Goal: Information Seeking & Learning: Check status

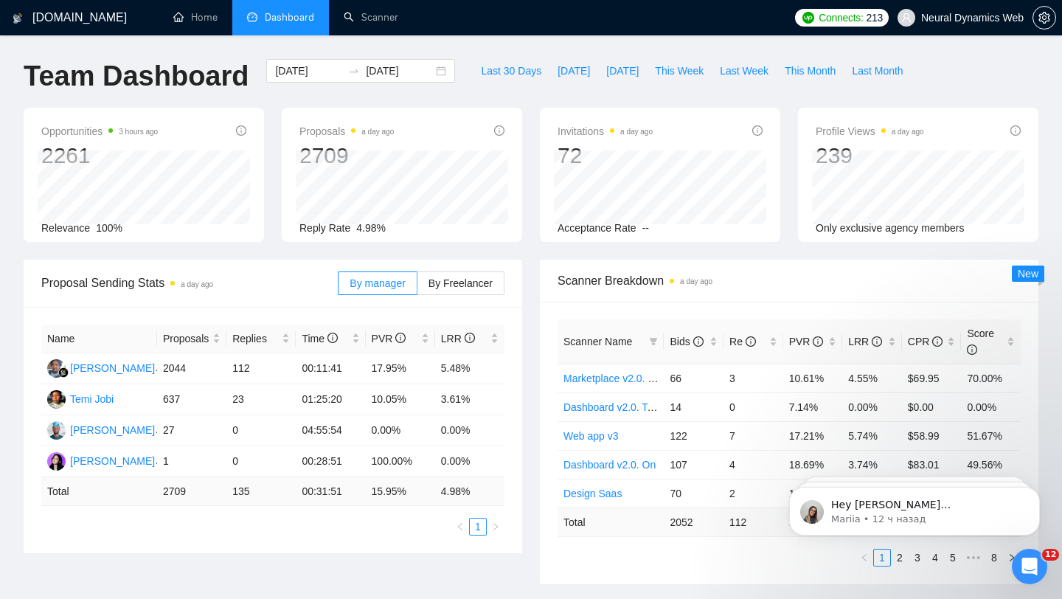
click at [935, 18] on span "Neural Dynamics Web" at bounding box center [972, 18] width 103 height 0
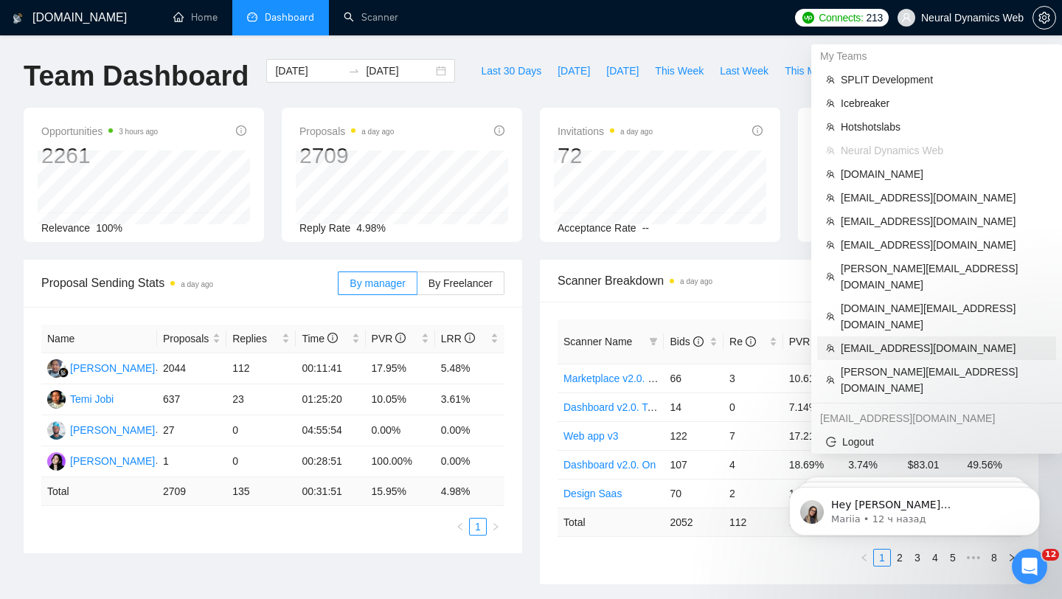
click at [890, 340] on span "[EMAIL_ADDRESS][DOMAIN_NAME]" at bounding box center [944, 348] width 207 height 16
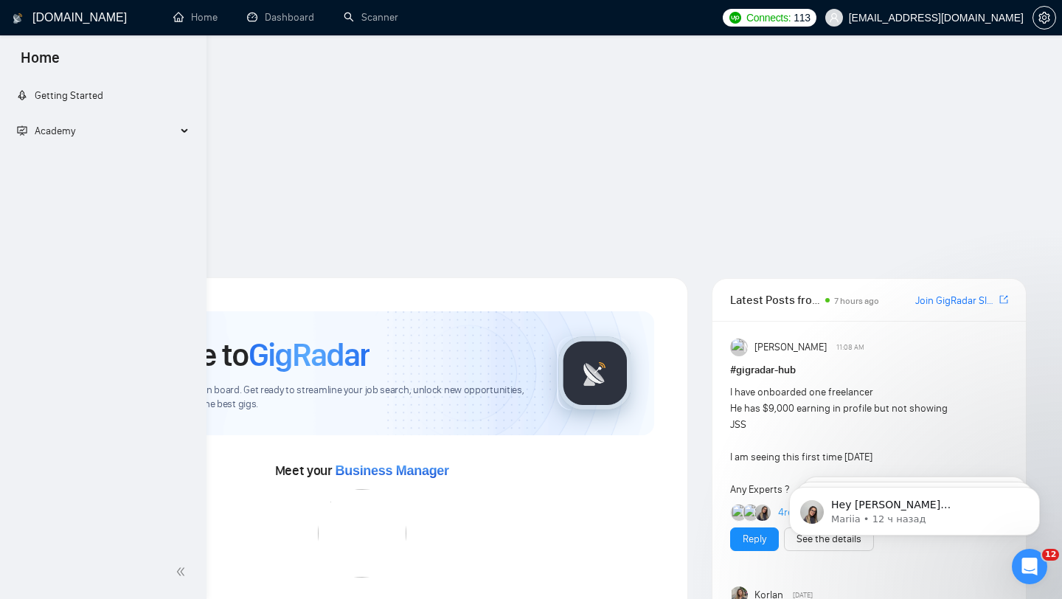
click at [268, 15] on link "Dashboard" at bounding box center [280, 17] width 67 height 13
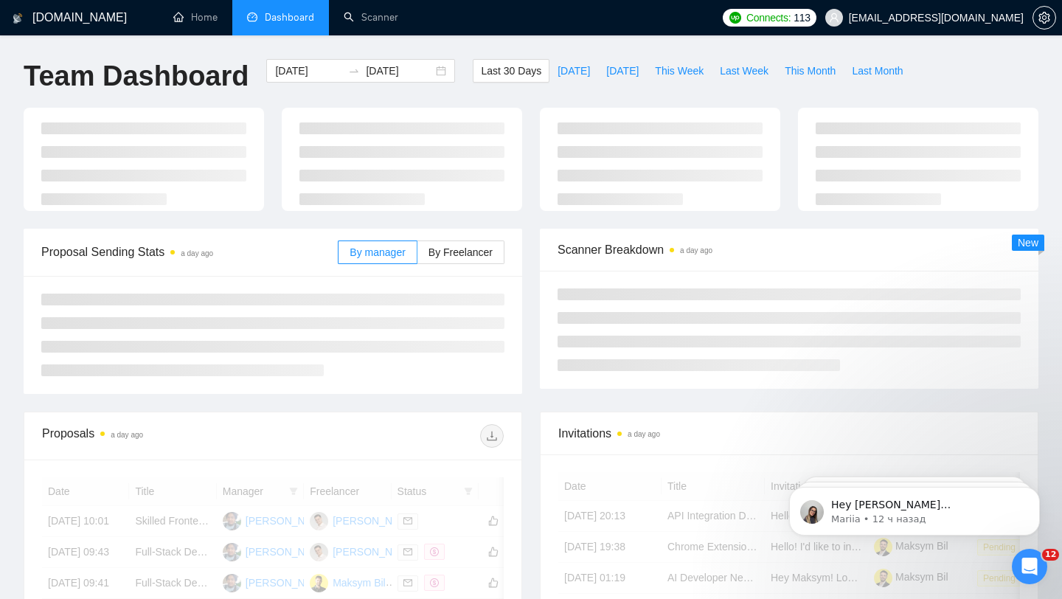
type input "[DATE]"
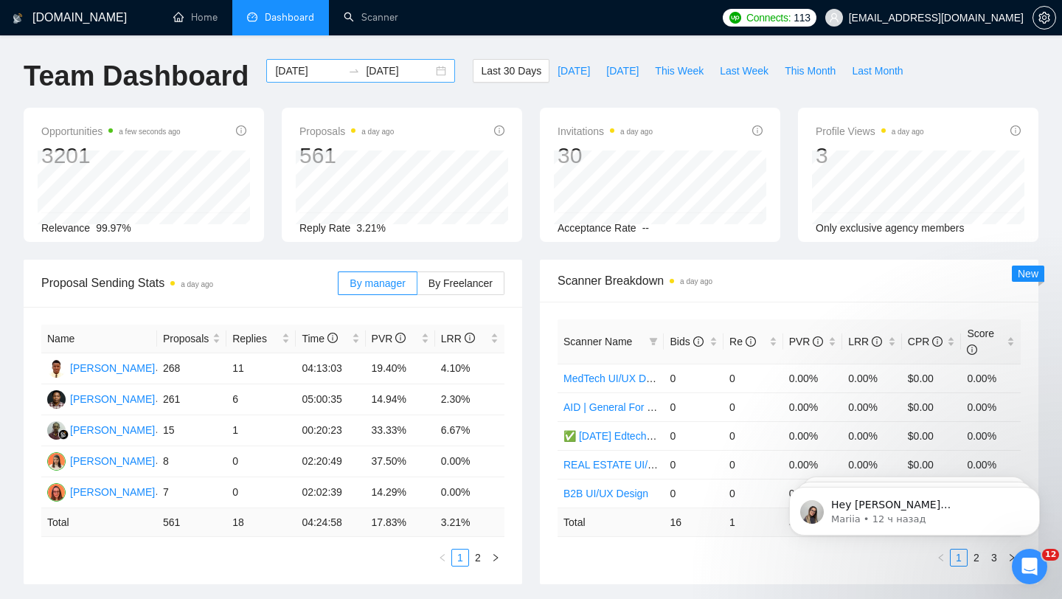
click at [433, 74] on div "[DATE] [DATE]" at bounding box center [360, 71] width 189 height 24
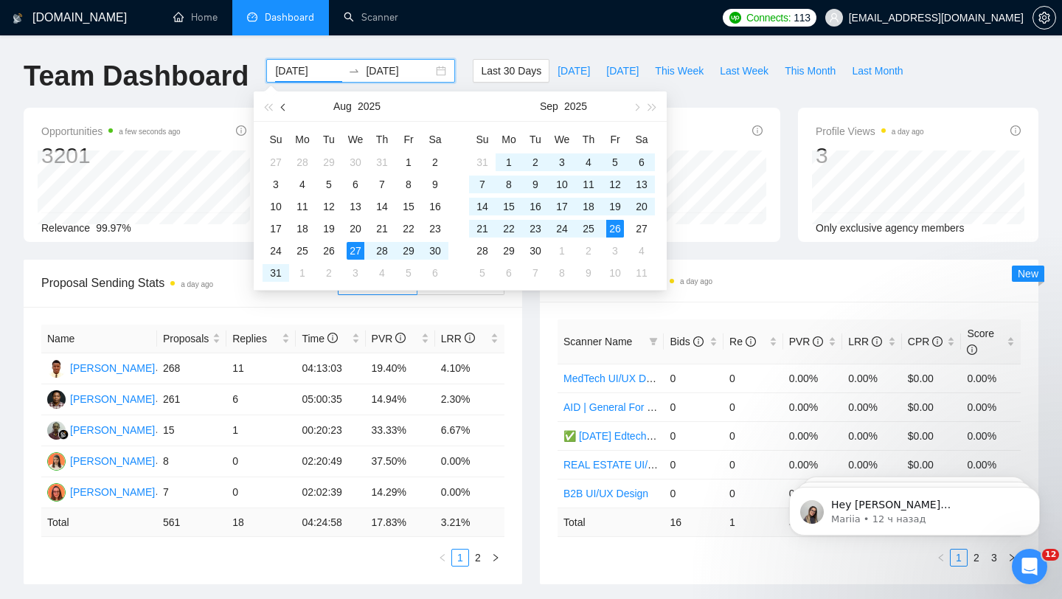
click at [285, 104] on span "button" at bounding box center [284, 106] width 7 height 7
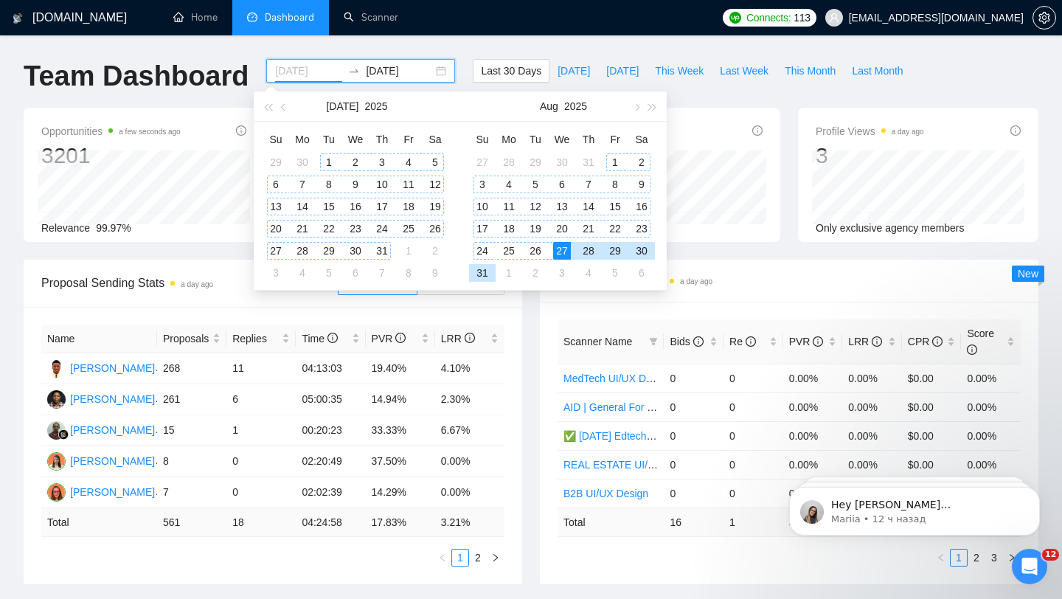
type input "[DATE]"
click at [333, 158] on div "1" at bounding box center [329, 162] width 18 height 18
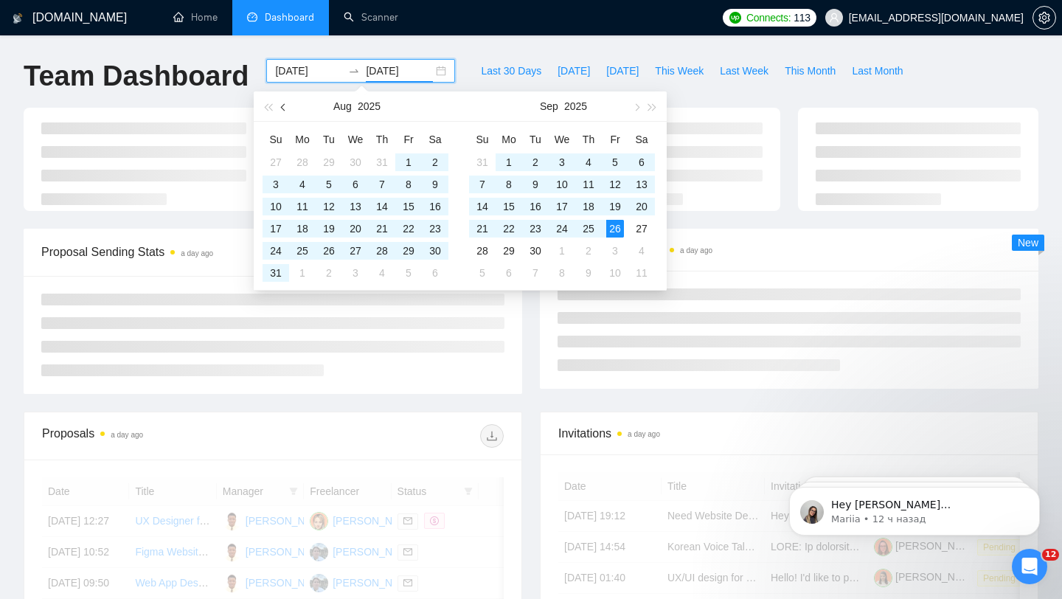
click at [288, 103] on button "button" at bounding box center [284, 106] width 16 height 30
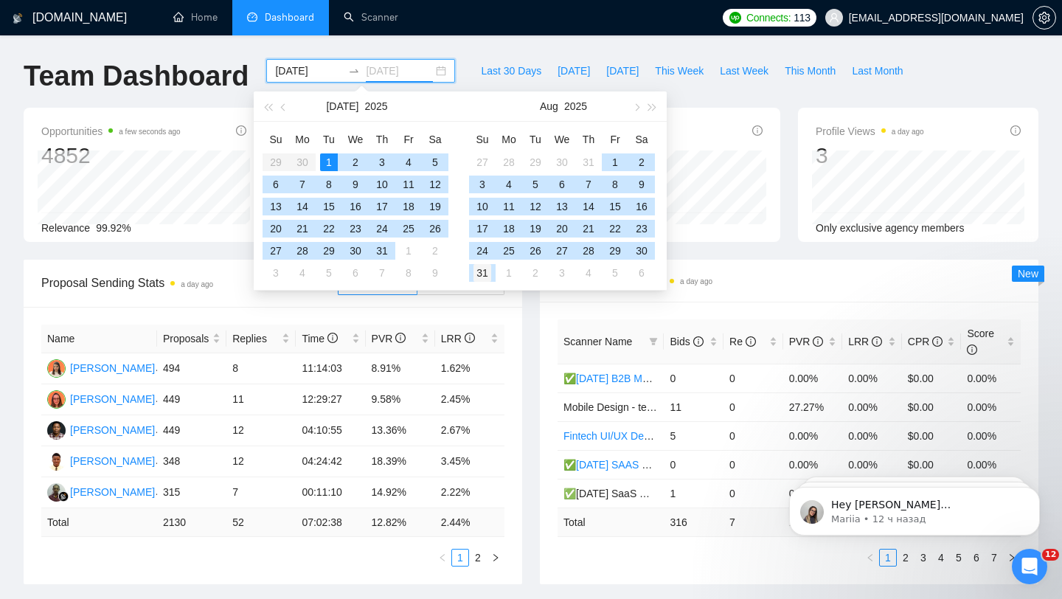
type input "[DATE]"
click at [486, 273] on div "31" at bounding box center [483, 273] width 18 height 18
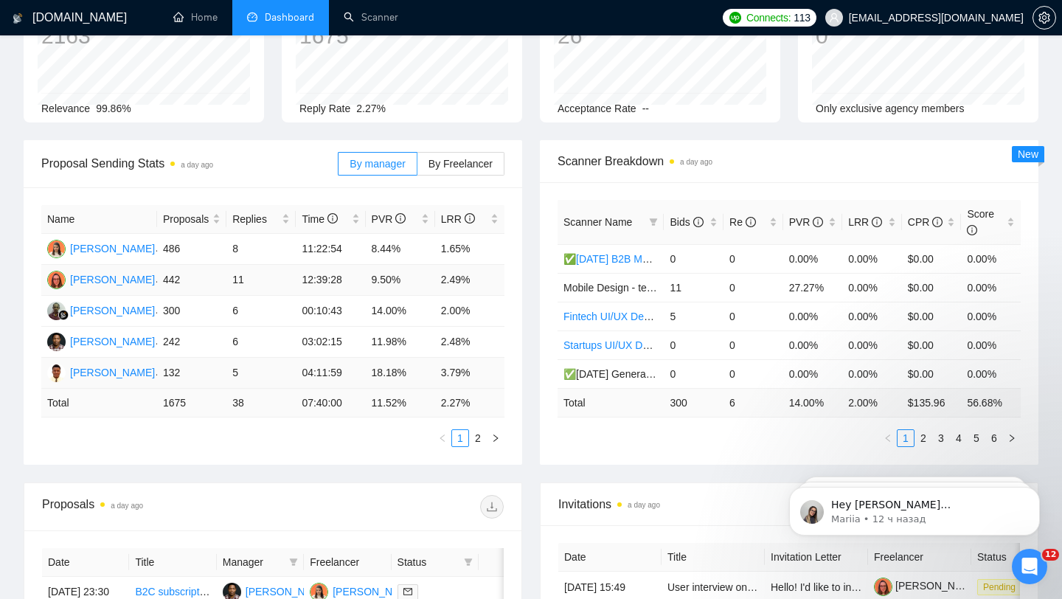
scroll to position [124, 0]
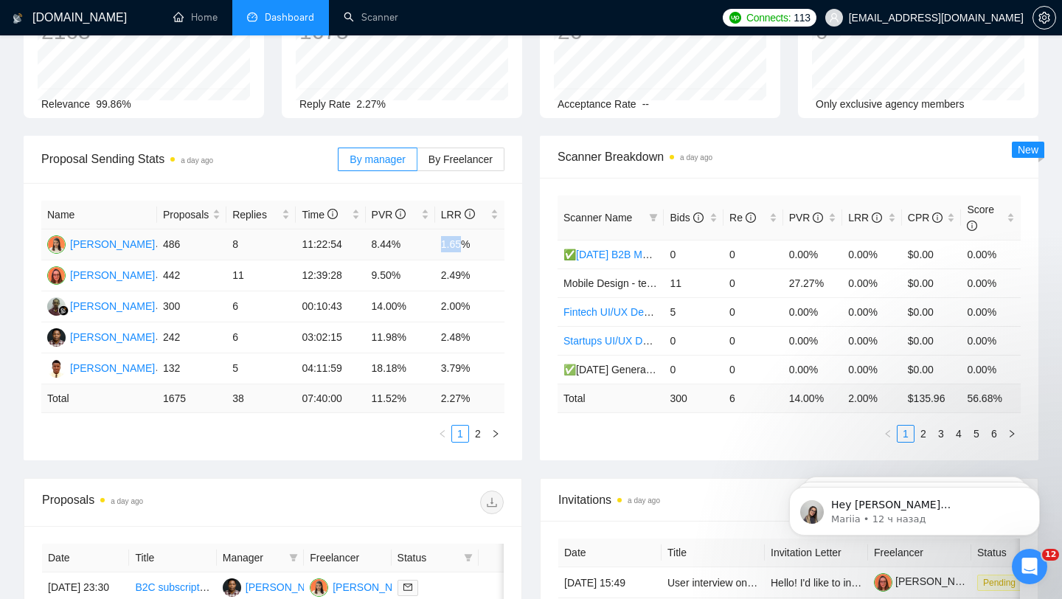
drag, startPoint x: 440, startPoint y: 246, endPoint x: 468, endPoint y: 245, distance: 28.8
click at [466, 246] on td "1.65%" at bounding box center [469, 244] width 69 height 31
drag, startPoint x: 370, startPoint y: 240, endPoint x: 392, endPoint y: 242, distance: 22.2
click at [392, 242] on td "8.44%" at bounding box center [400, 244] width 69 height 31
drag, startPoint x: 372, startPoint y: 274, endPoint x: 401, endPoint y: 271, distance: 28.9
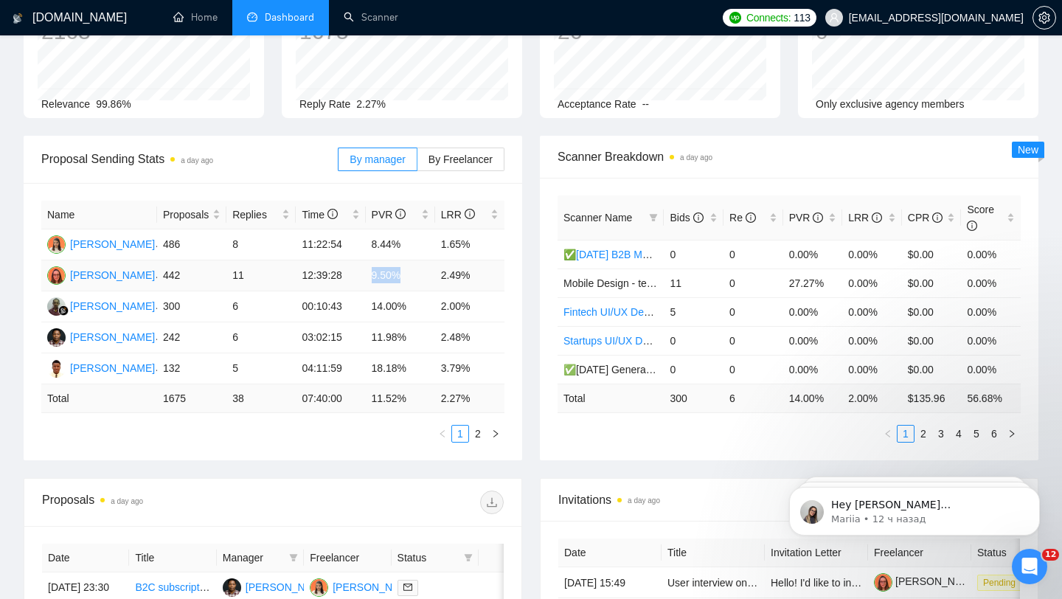
click at [401, 274] on td "9.50%" at bounding box center [400, 275] width 69 height 31
drag, startPoint x: 366, startPoint y: 301, endPoint x: 386, endPoint y: 301, distance: 19.9
click at [386, 302] on td "14.00%" at bounding box center [400, 306] width 69 height 31
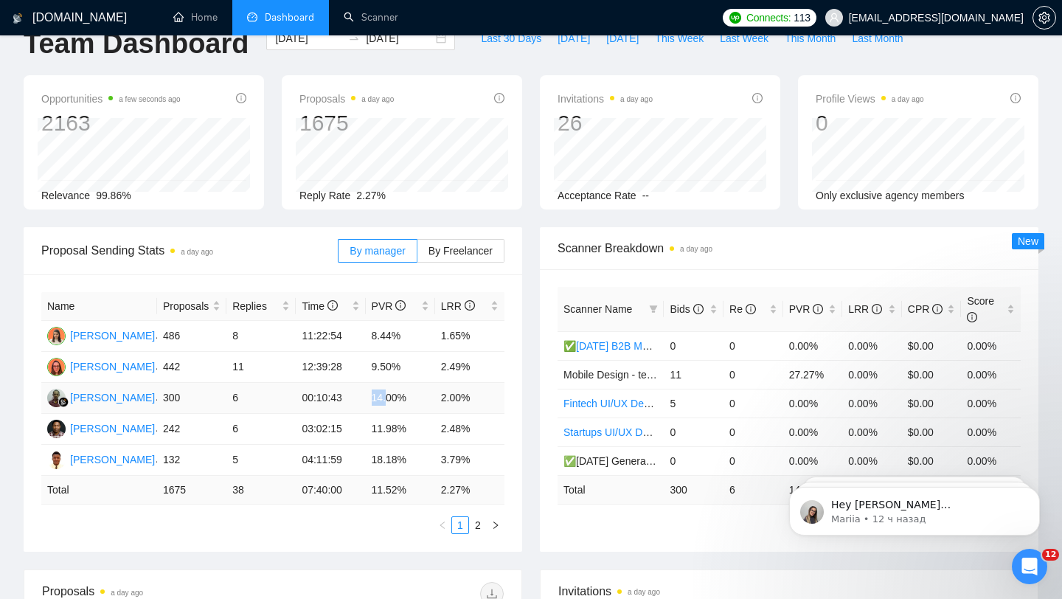
scroll to position [0, 0]
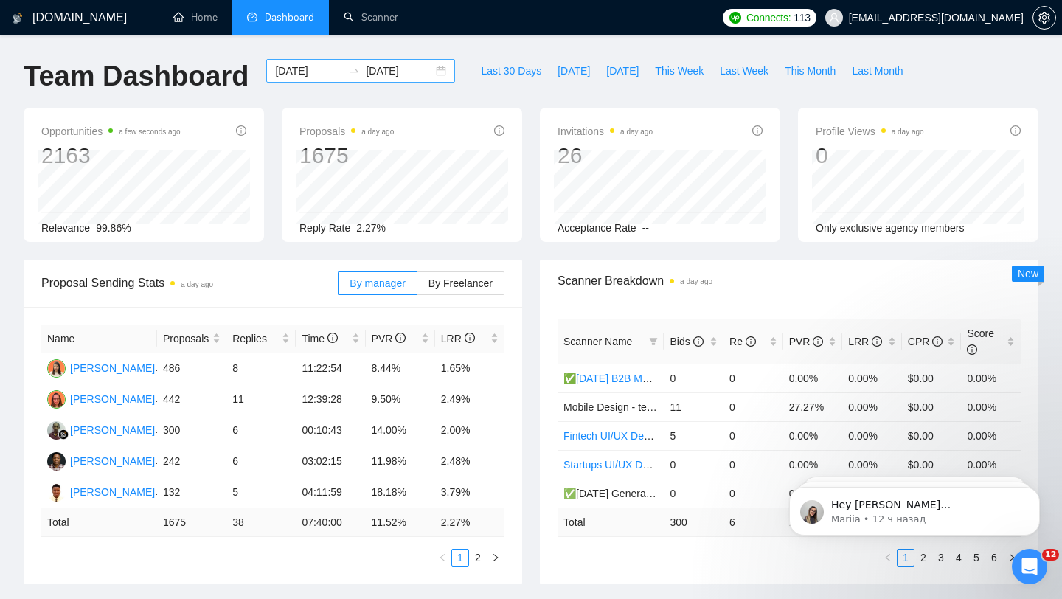
click at [431, 69] on div "[DATE] [DATE]" at bounding box center [360, 71] width 189 height 24
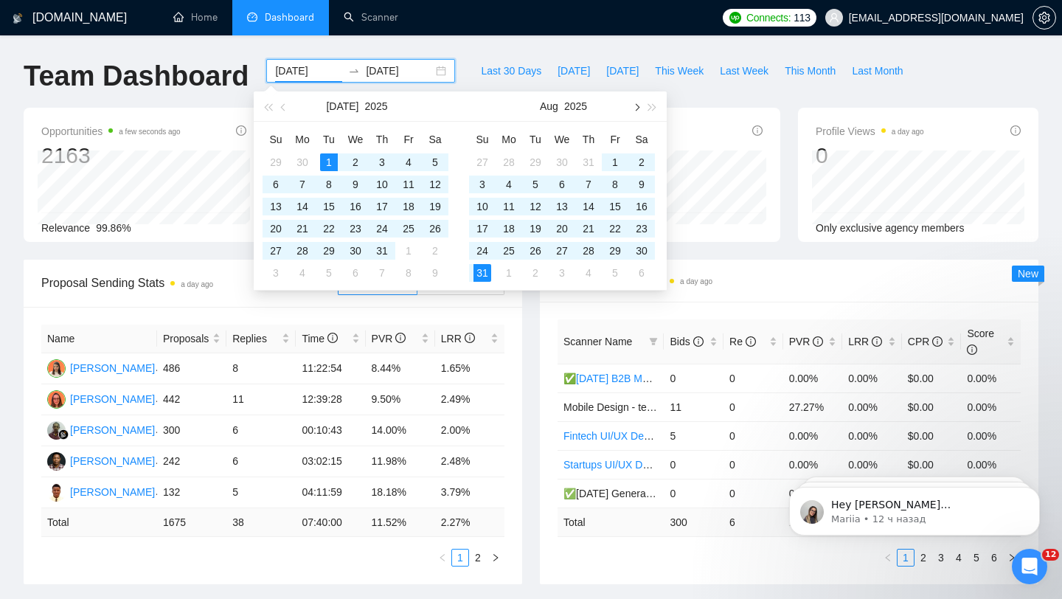
click at [634, 111] on button "button" at bounding box center [636, 106] width 16 height 30
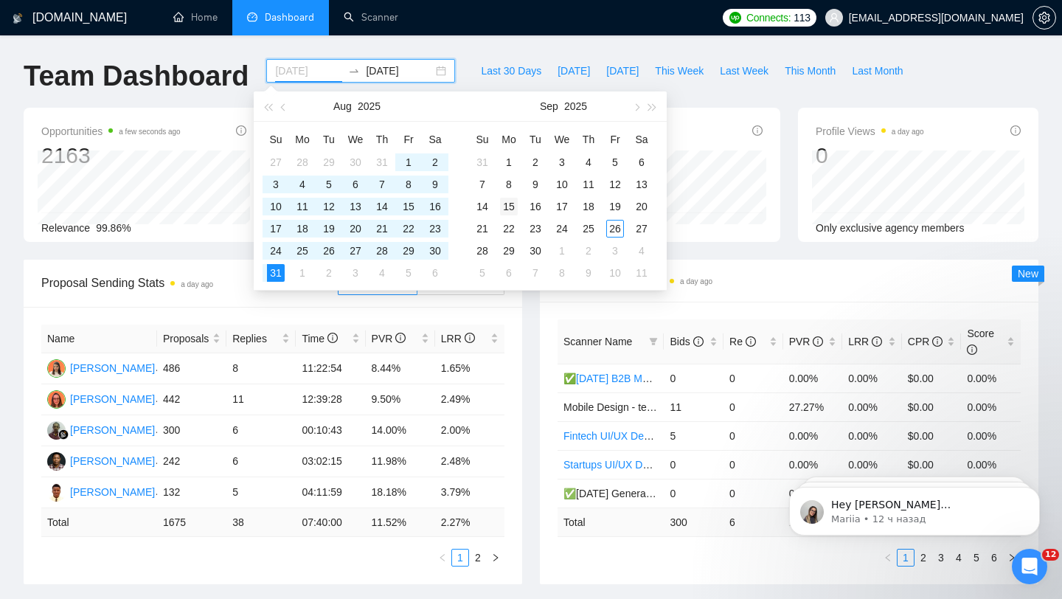
type input "[DATE]"
click at [510, 204] on div "15" at bounding box center [509, 207] width 18 height 18
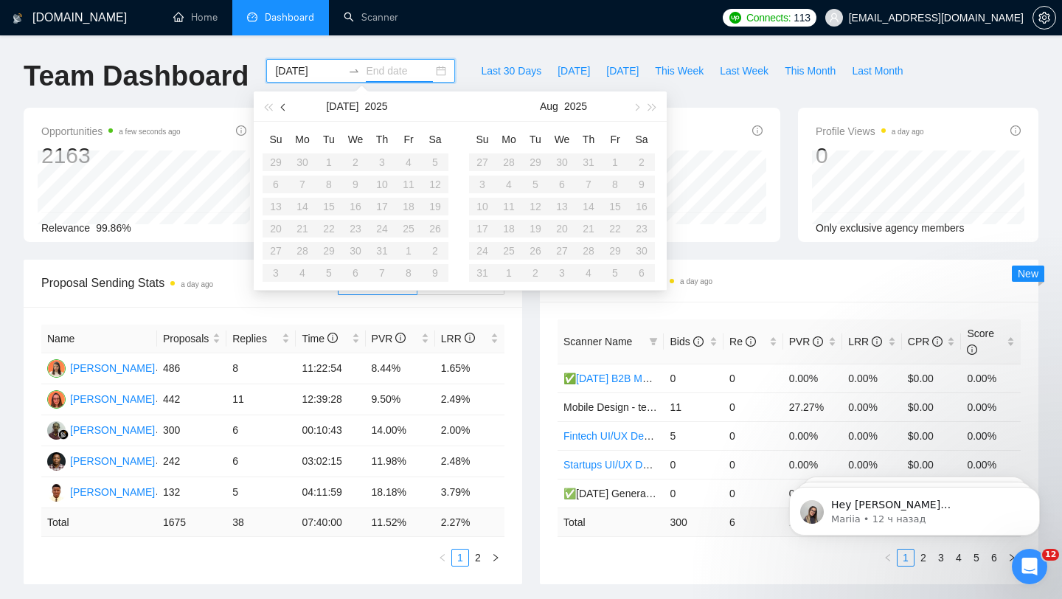
click at [285, 106] on span "button" at bounding box center [284, 106] width 7 height 7
click at [282, 107] on span "button" at bounding box center [284, 106] width 7 height 7
click at [637, 100] on button "button" at bounding box center [636, 106] width 16 height 30
click at [637, 111] on button "button" at bounding box center [636, 106] width 16 height 30
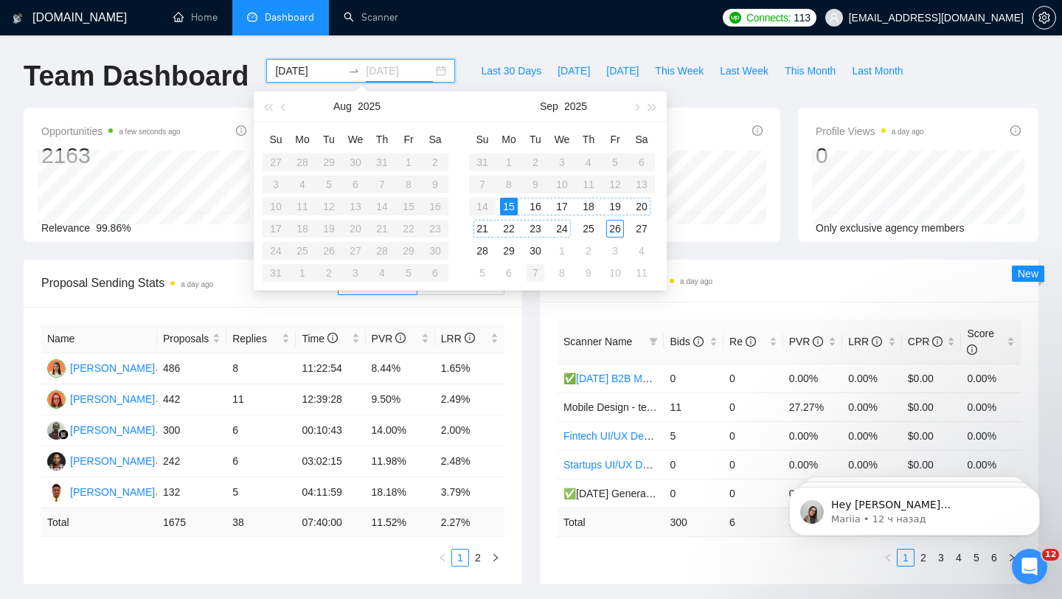
type input "[DATE]"
click at [617, 226] on div "26" at bounding box center [615, 229] width 18 height 18
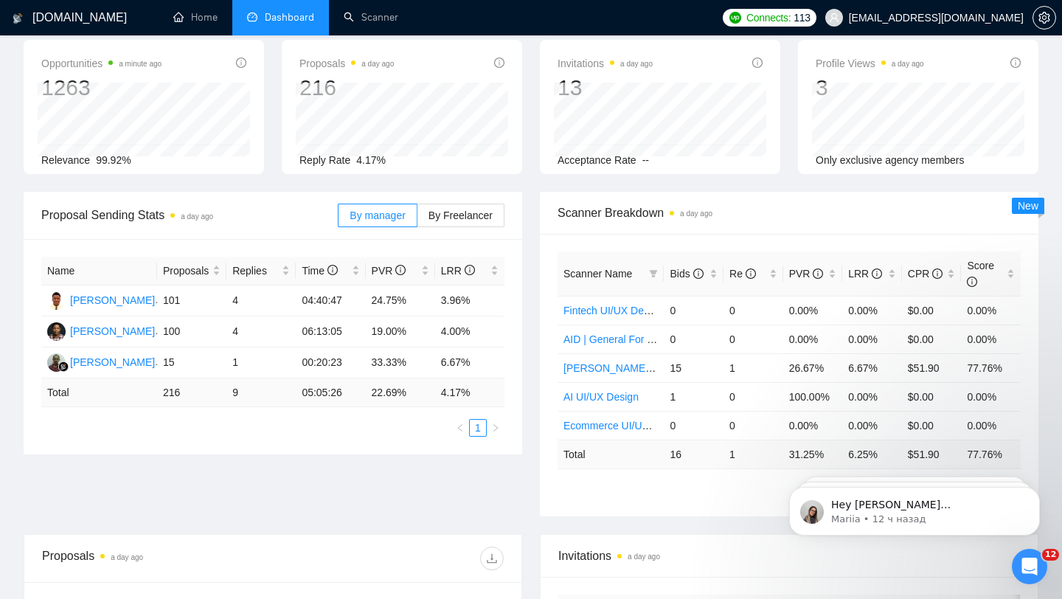
scroll to position [76, 0]
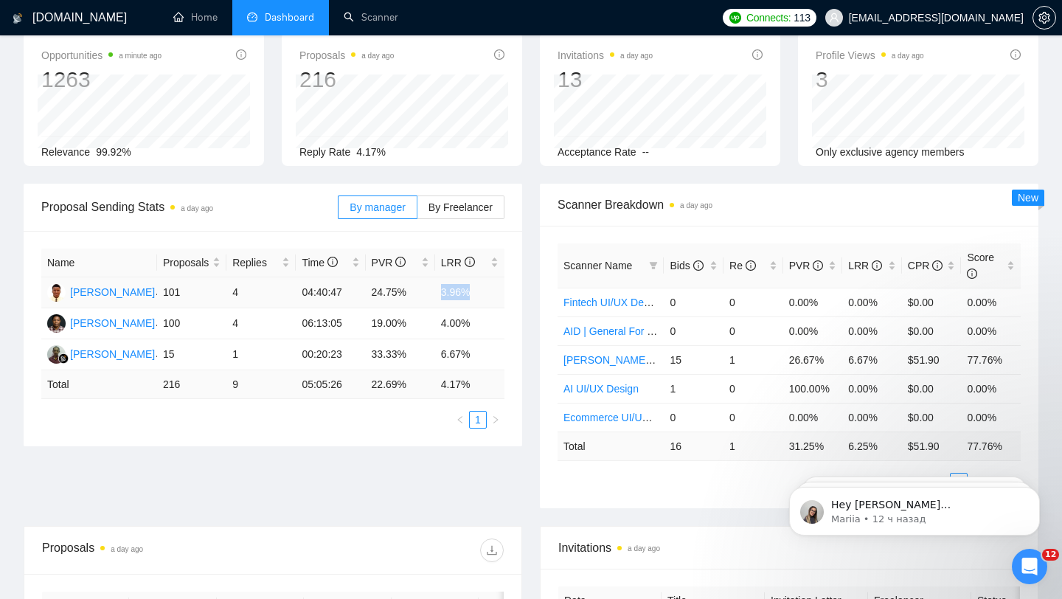
drag, startPoint x: 434, startPoint y: 294, endPoint x: 471, endPoint y: 294, distance: 36.9
click at [470, 295] on tr "[PERSON_NAME] 101 4 04:40:47 24.75% 3.96%" at bounding box center [272, 292] width 463 height 31
drag, startPoint x: 440, startPoint y: 354, endPoint x: 469, endPoint y: 354, distance: 29.5
click at [469, 354] on td "6.67%" at bounding box center [469, 354] width 69 height 31
drag, startPoint x: 367, startPoint y: 290, endPoint x: 409, endPoint y: 291, distance: 41.3
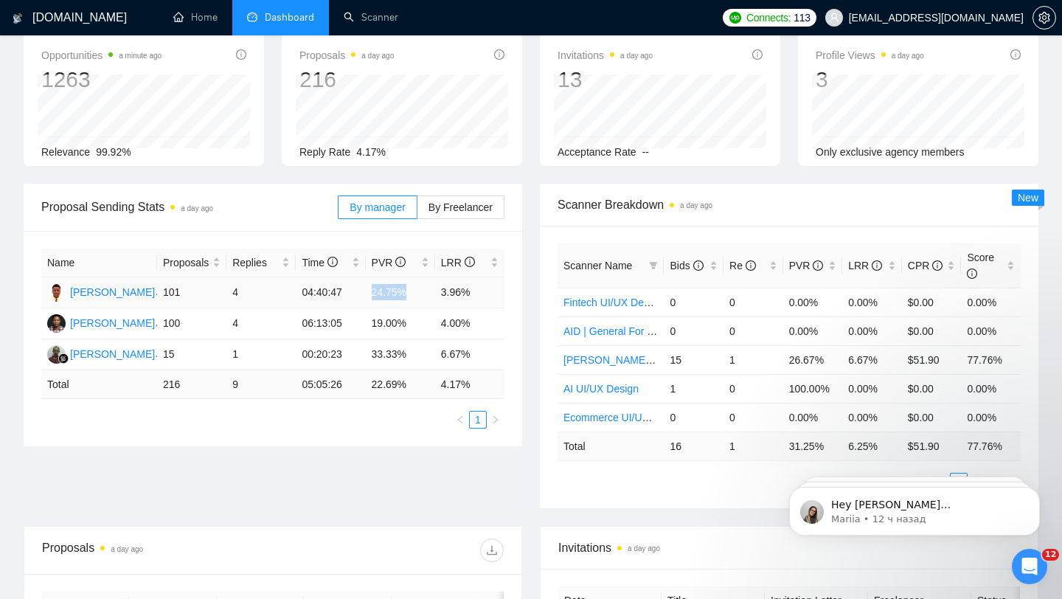
click at [409, 291] on td "24.75%" at bounding box center [400, 292] width 69 height 31
drag, startPoint x: 371, startPoint y: 353, endPoint x: 421, endPoint y: 356, distance: 50.2
click at [421, 356] on td "33.33%" at bounding box center [400, 354] width 69 height 31
drag, startPoint x: 364, startPoint y: 283, endPoint x: 396, endPoint y: 291, distance: 32.7
click at [396, 291] on tr "[PERSON_NAME] 101 4 04:40:47 24.75% 3.96%" at bounding box center [272, 292] width 463 height 31
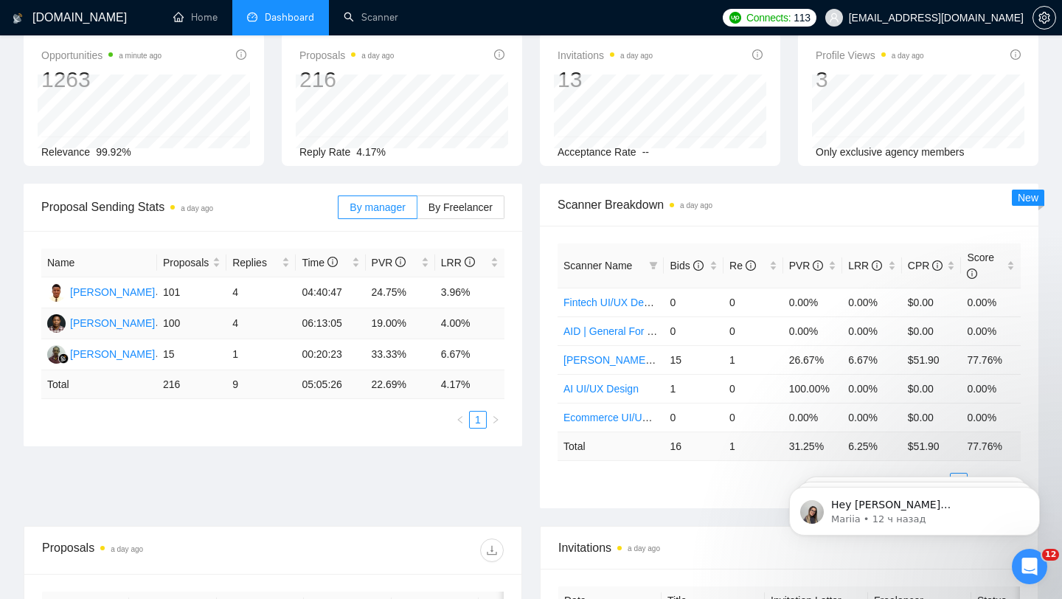
click at [384, 321] on td "19.00%" at bounding box center [400, 323] width 69 height 31
